Goal: Information Seeking & Learning: Learn about a topic

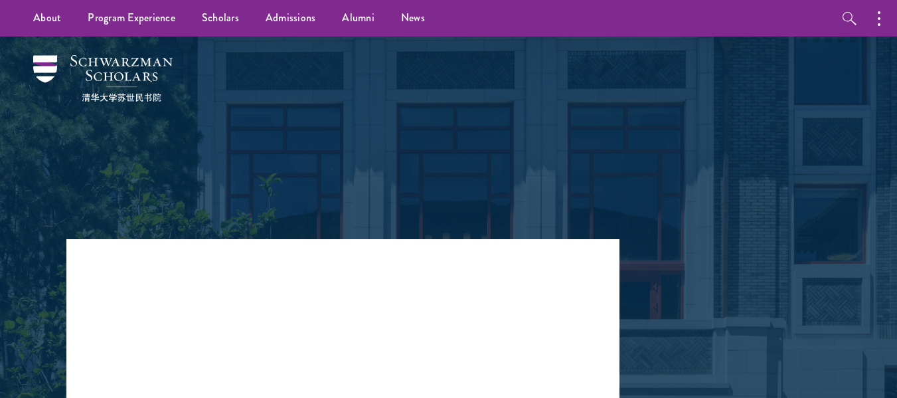
click at [881, 218] on div at bounding box center [448, 224] width 897 height 375
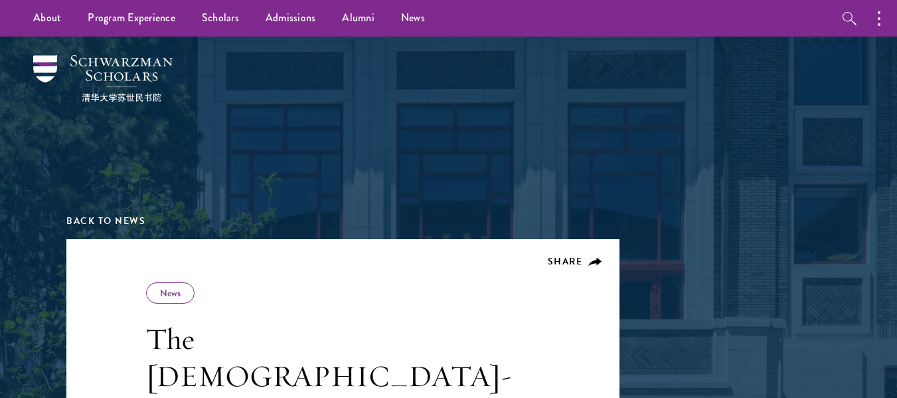
drag, startPoint x: 903, startPoint y: 20, endPoint x: 905, endPoint y: -39, distance: 58.5
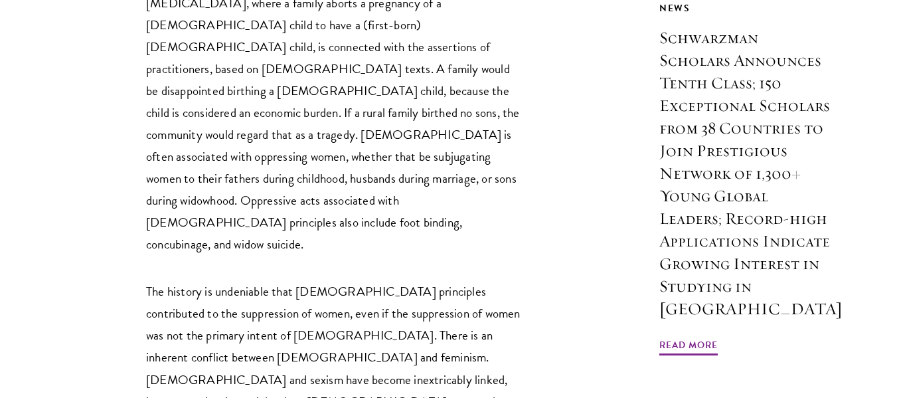
scroll to position [969, 0]
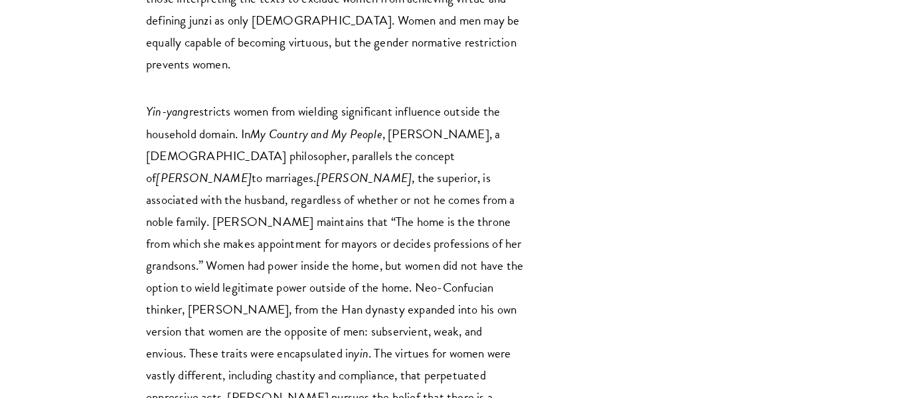
scroll to position [2904, 0]
